Goal: Find specific page/section: Find specific page/section

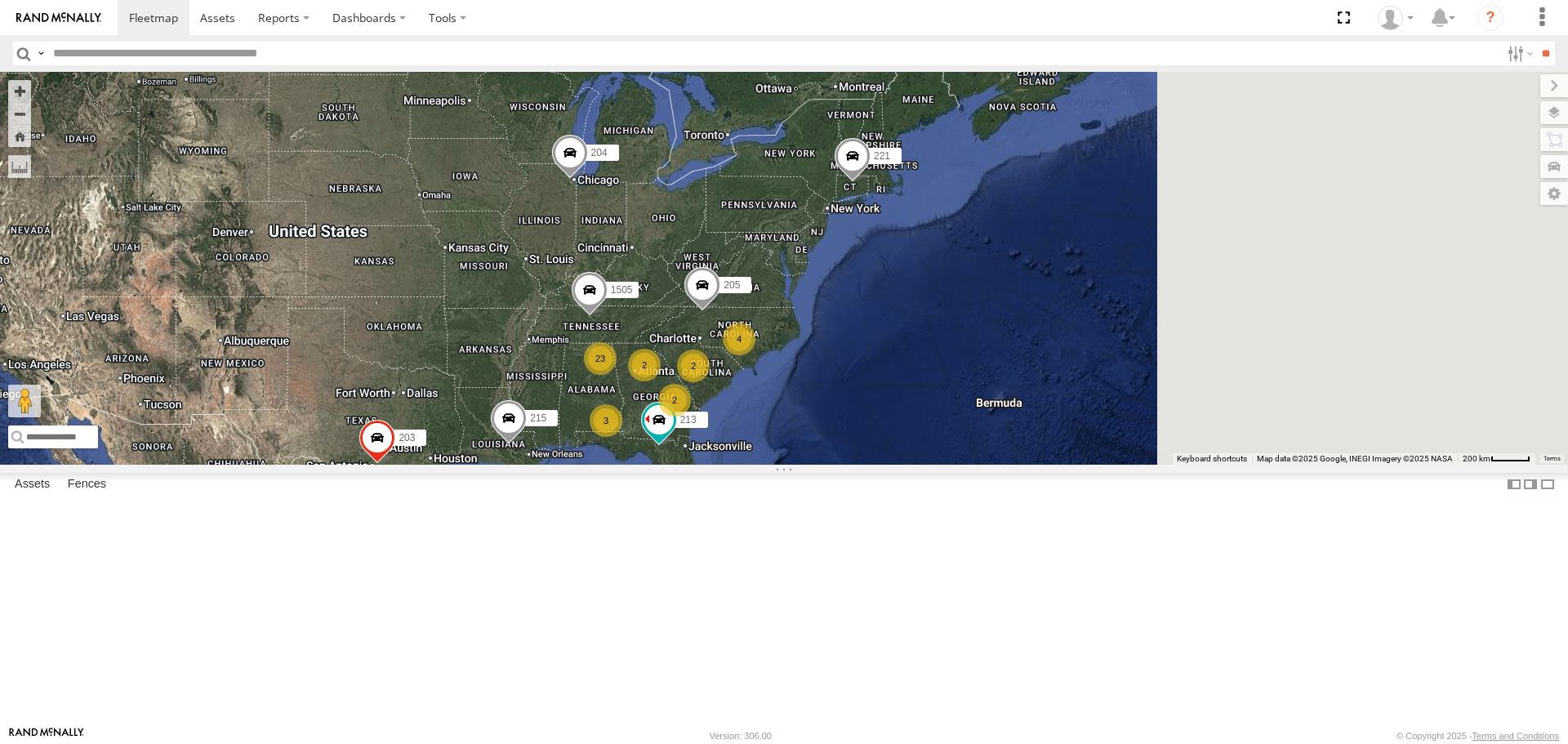
drag, startPoint x: 1036, startPoint y: 527, endPoint x: 544, endPoint y: 514, distance: 492.2
click at [543, 464] on div "4 3 23 213 205 2 221 215 2 204 1502 203 1505 2" at bounding box center [784, 268] width 1568 height 392
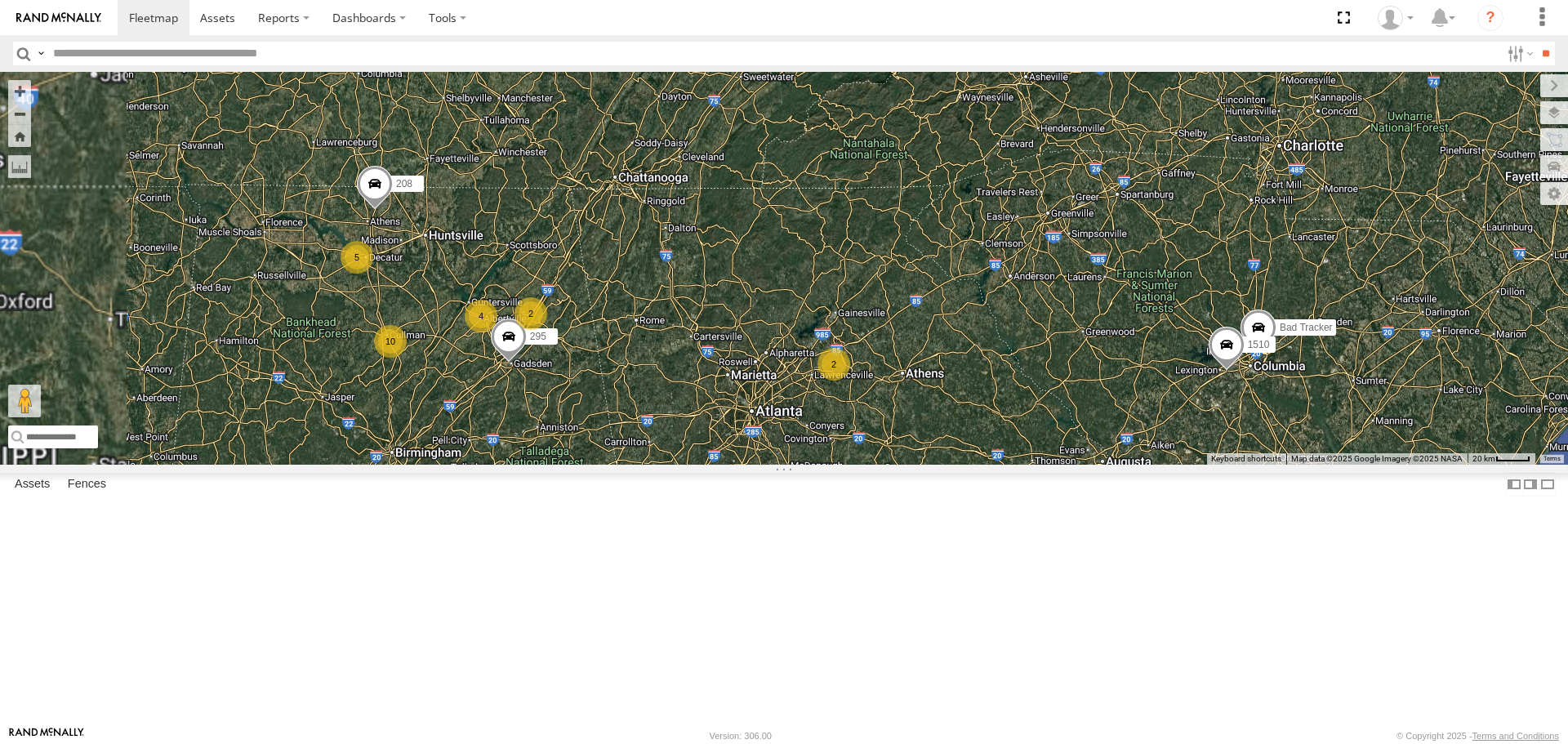
drag, startPoint x: 575, startPoint y: 424, endPoint x: 668, endPoint y: 486, distance: 111.8
click at [668, 464] on div "213 205 221 215 204 1502 203 1505 209 212 1504 4 2 2 5 10 2 295 208 1510 Bad Tr…" at bounding box center [784, 268] width 1568 height 392
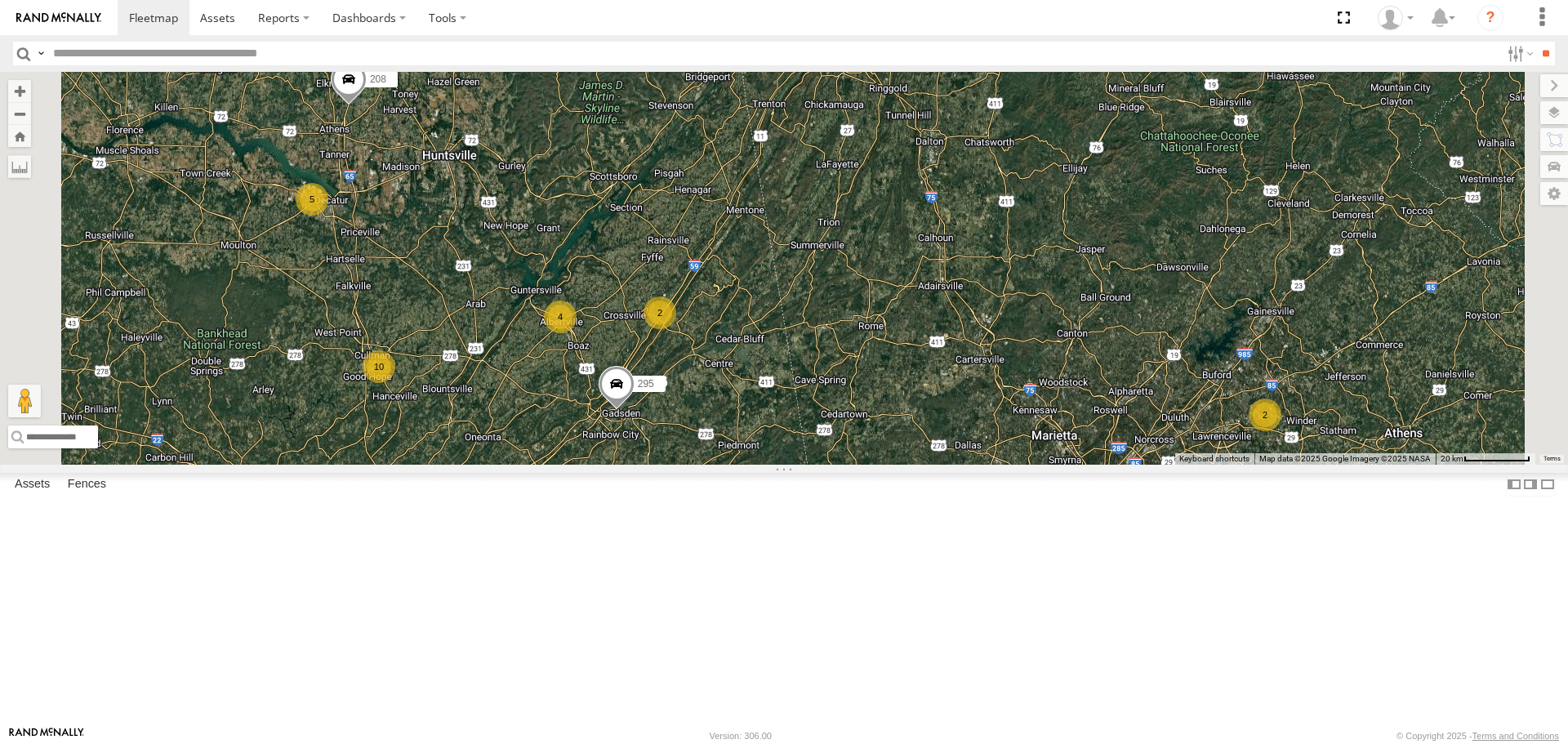
drag, startPoint x: 666, startPoint y: 478, endPoint x: 728, endPoint y: 523, distance: 76.6
click at [728, 464] on div "213 205 221 215 204 1502 203 1505 209 212 1504 295 208 1510 Bad Tracker 4 2 5 1…" at bounding box center [784, 268] width 1568 height 392
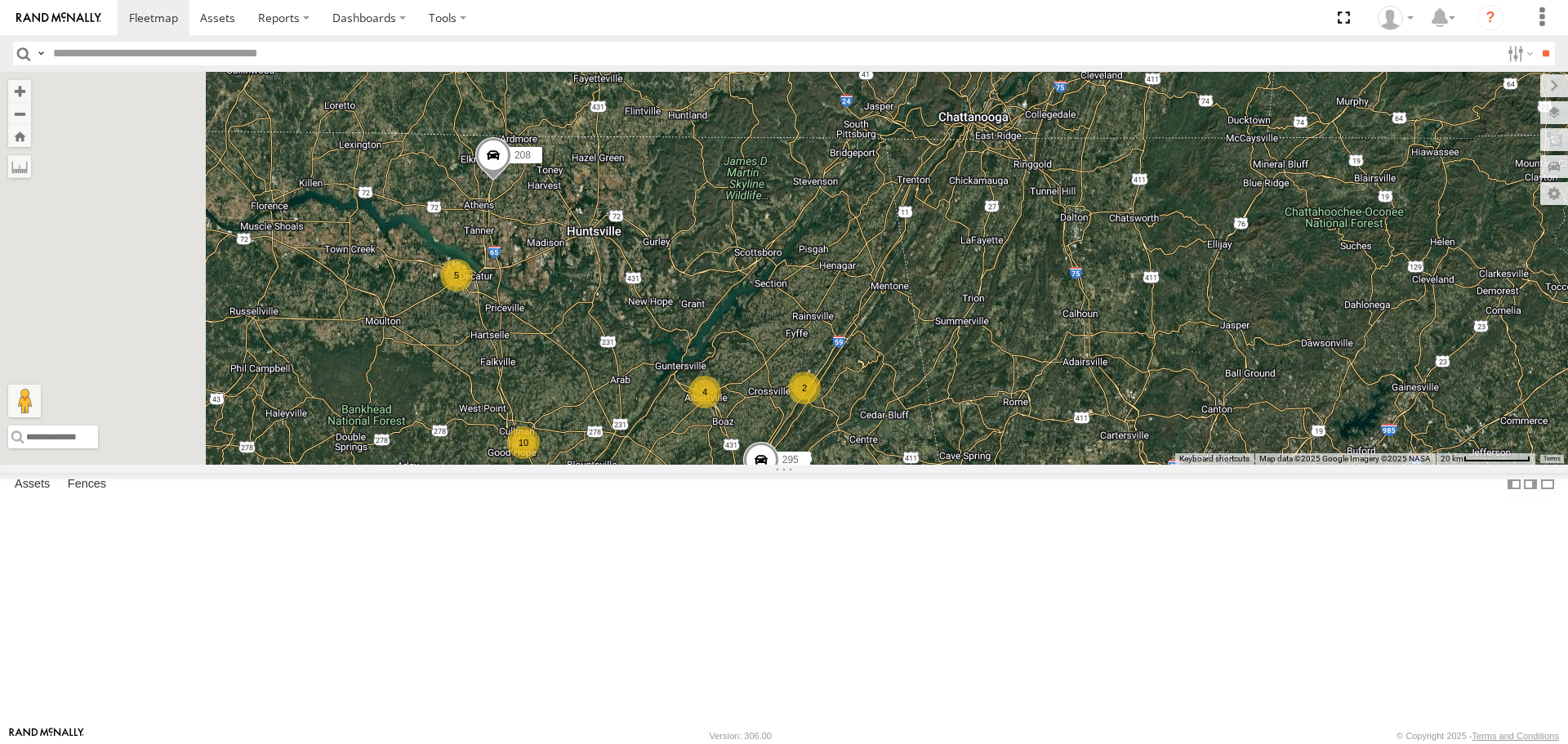
click at [866, 464] on div "213 205 221 215 204 1502 203 1505 209 212 1504 295 208 1510 Bad Tracker 4 2 5 1…" at bounding box center [784, 268] width 1568 height 392
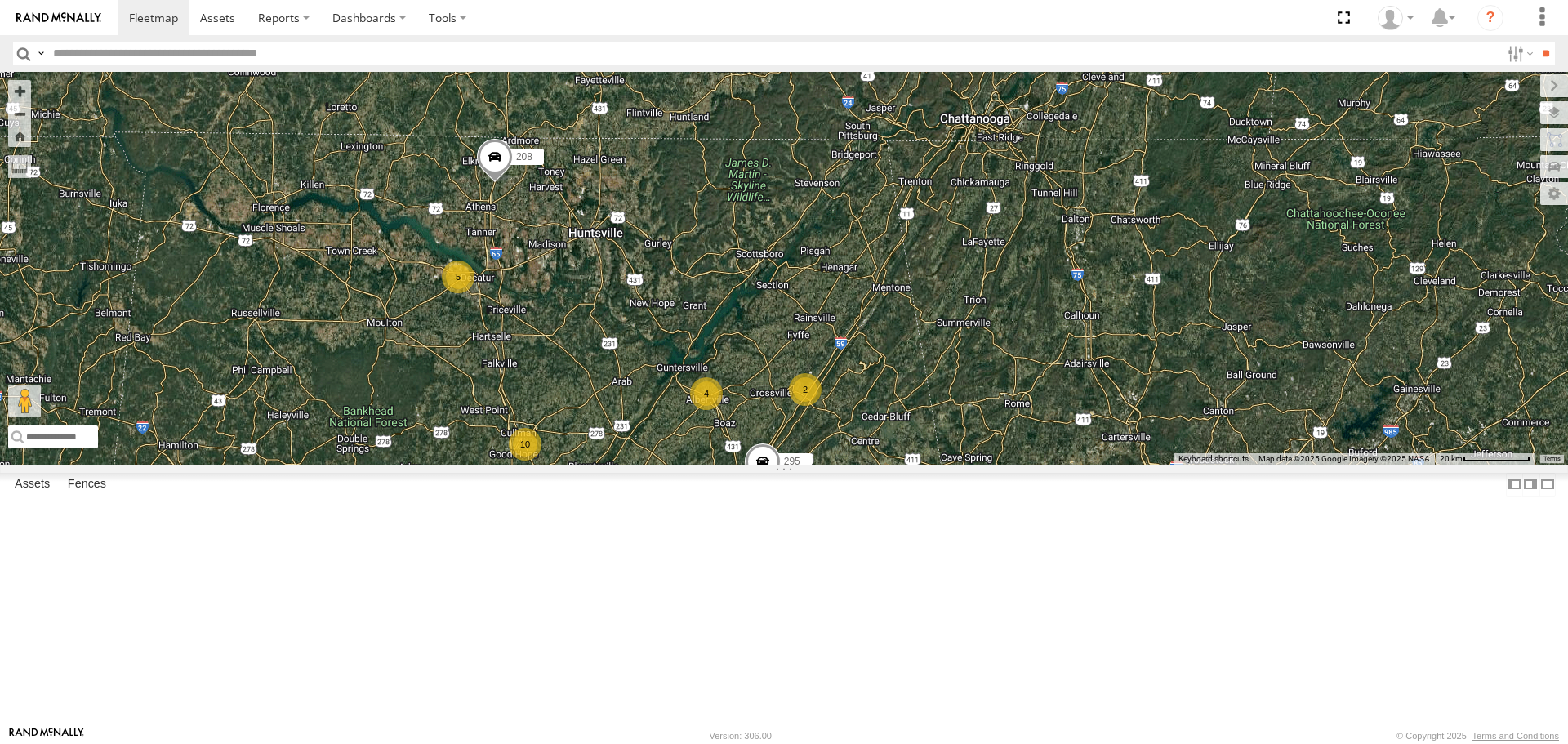
click at [216, 57] on input "text" at bounding box center [773, 54] width 1454 height 24
type input "****"
click at [1536, 42] on input "**" at bounding box center [1545, 54] width 19 height 24
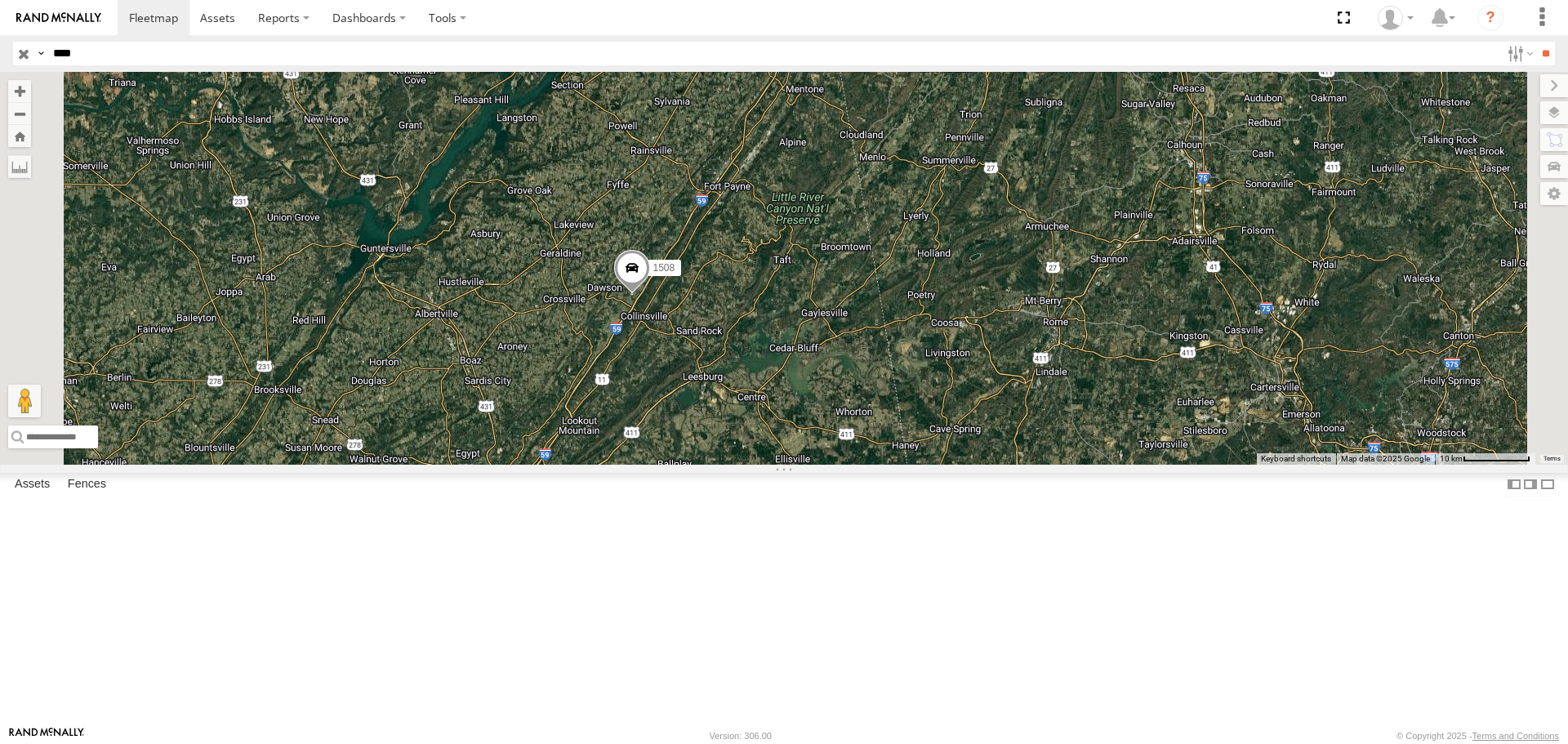
click at [25, 58] on input "button" at bounding box center [24, 54] width 21 height 24
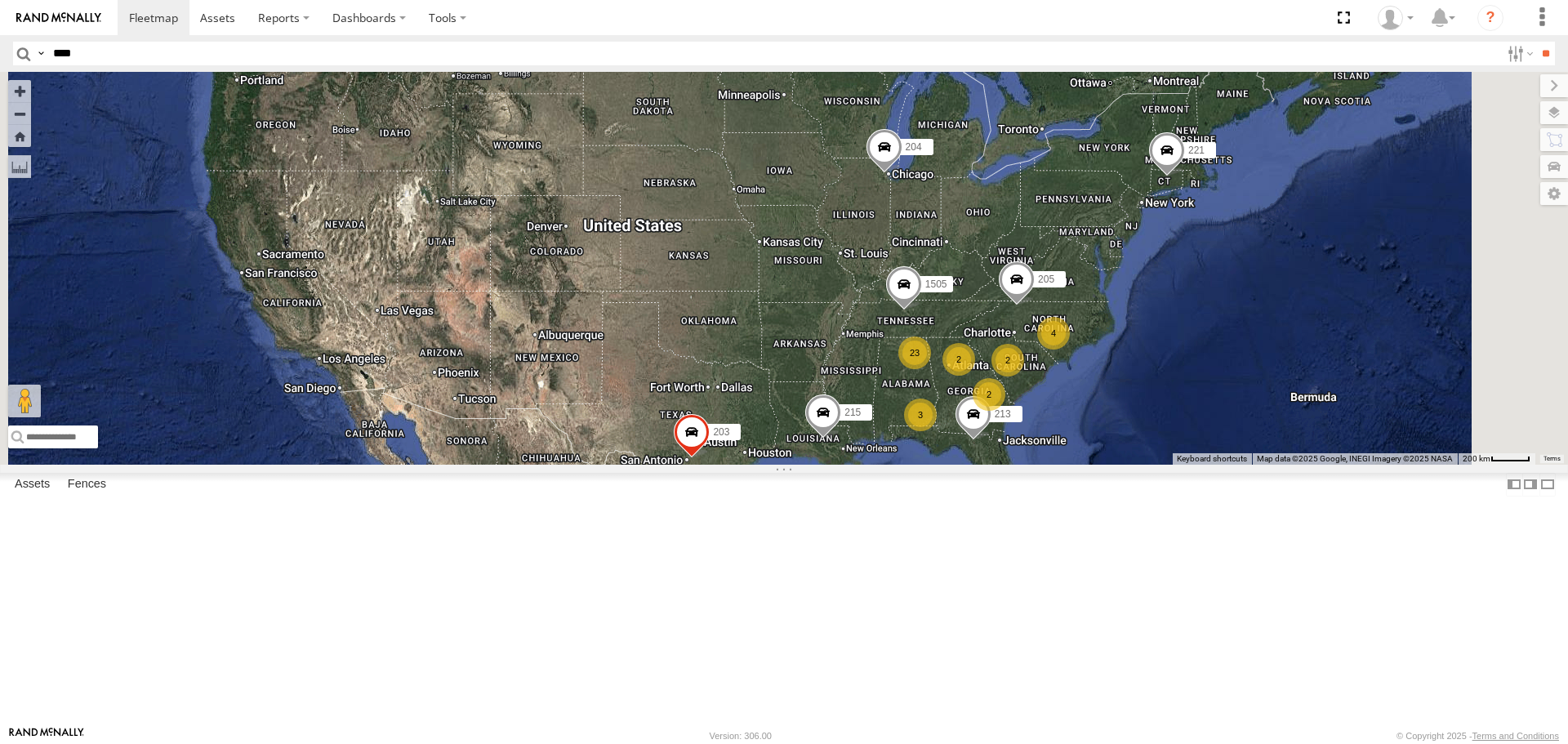
drag, startPoint x: 1052, startPoint y: 488, endPoint x: 923, endPoint y: 470, distance: 130.2
click at [923, 464] on div "4 3 23 213 205 2 221 215 2 204 1502 203 1505 2" at bounding box center [784, 268] width 1568 height 392
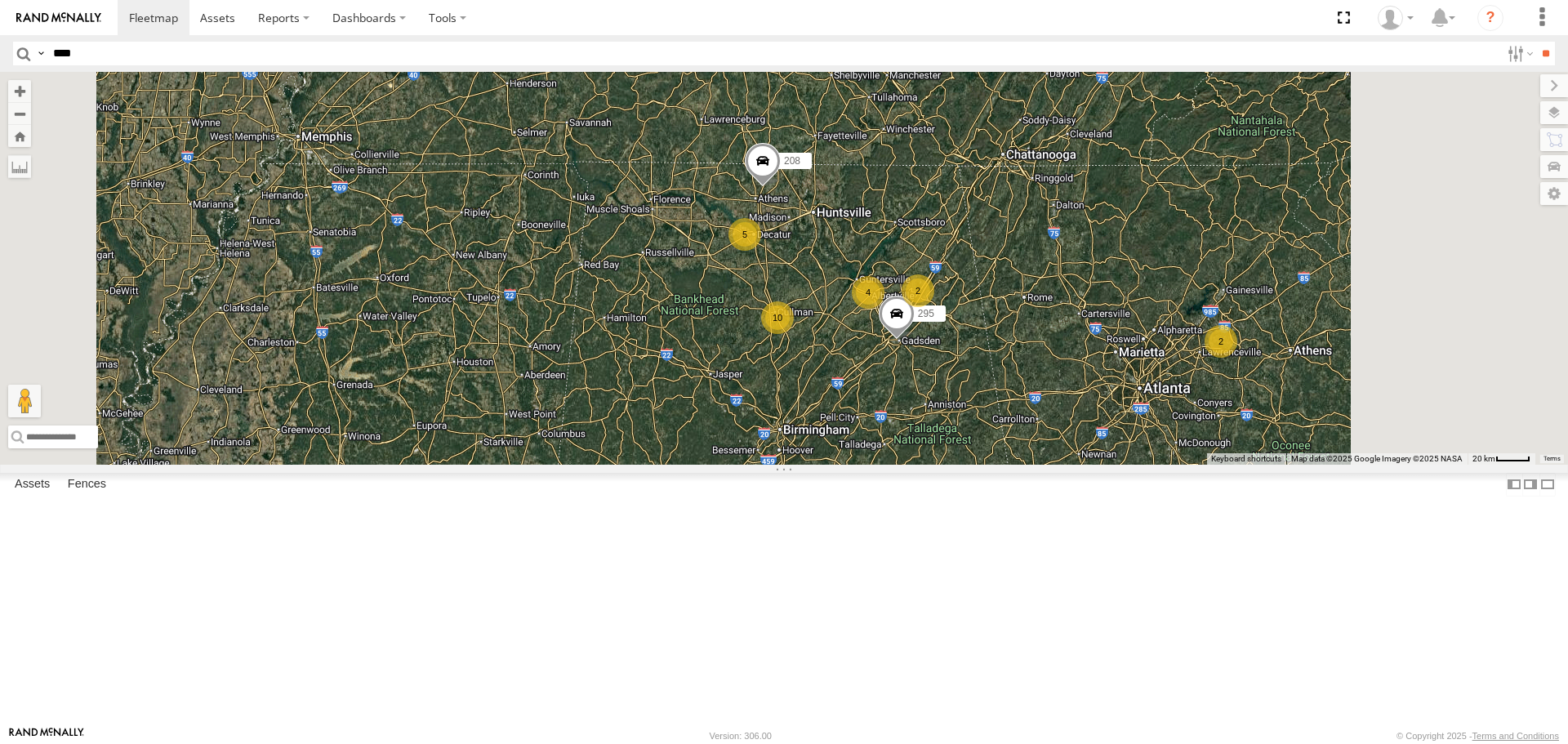
drag, startPoint x: 1115, startPoint y: 465, endPoint x: 1030, endPoint y: 480, distance: 86.3
click at [1032, 464] on div "213 205 221 215 204 1502 203 1505 209 212 4 2 5 10 2 295 208" at bounding box center [784, 268] width 1568 height 392
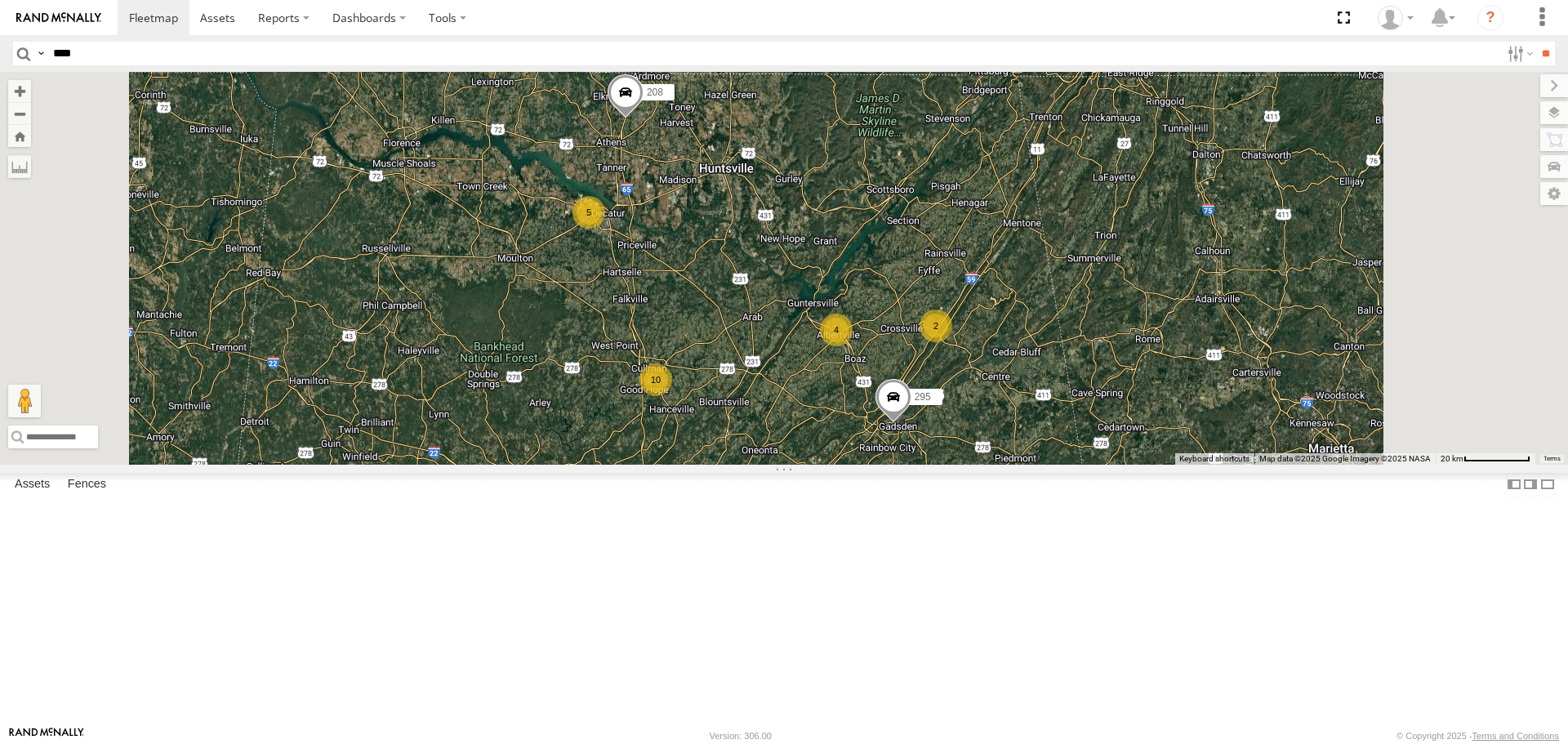
drag, startPoint x: 802, startPoint y: 326, endPoint x: 809, endPoint y: 400, distance: 74.3
click at [811, 398] on div "213 205 221 215 204 1502 203 1505 209 212 295 208 4 2 5 10" at bounding box center [784, 268] width 1568 height 392
